Goal: Task Accomplishment & Management: Manage account settings

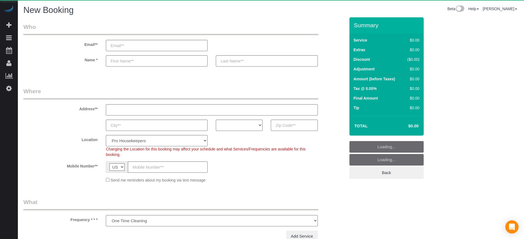
select select "number:9"
select select "4"
select select "object:1082"
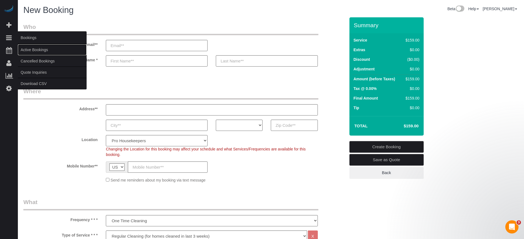
click at [29, 48] on link "Active Bookings" at bounding box center [52, 49] width 69 height 11
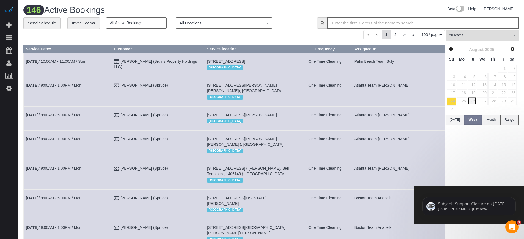
click at [468, 100] on link "26" at bounding box center [472, 100] width 9 height 7
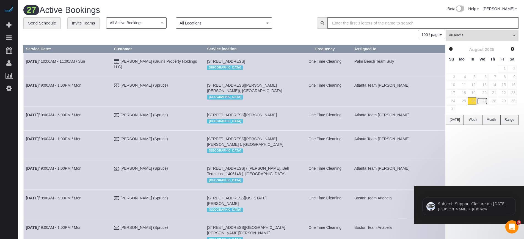
click at [487, 102] on link "27" at bounding box center [482, 100] width 10 height 7
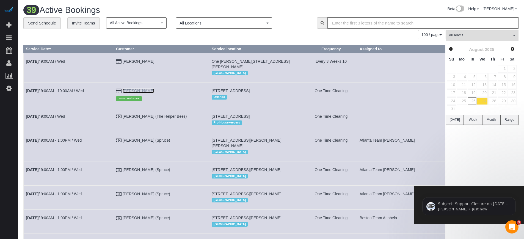
click at [142, 89] on link "[PERSON_NAME]" at bounding box center [139, 91] width 32 height 4
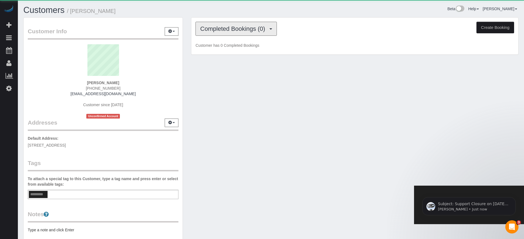
click at [213, 30] on span "Completed Bookings (0)" at bounding box center [234, 28] width 68 height 7
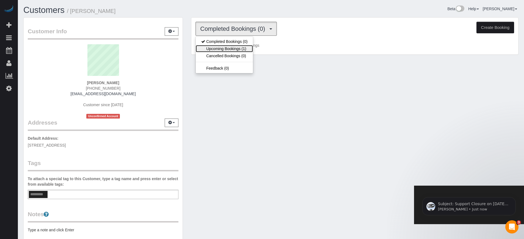
click at [230, 51] on link "Upcoming Bookings (1)" at bounding box center [224, 48] width 57 height 7
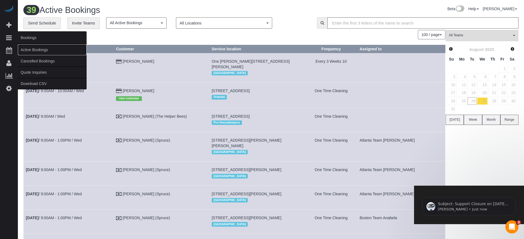
click at [40, 50] on link "Active Bookings" at bounding box center [52, 49] width 69 height 11
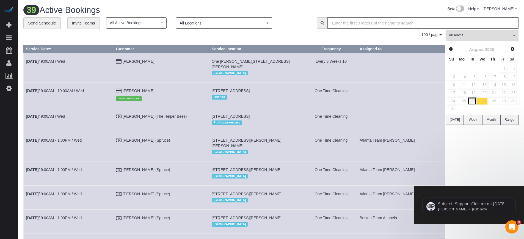
click at [475, 100] on link "26" at bounding box center [472, 100] width 9 height 7
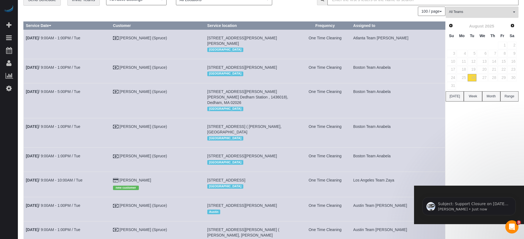
scroll to position [69, 0]
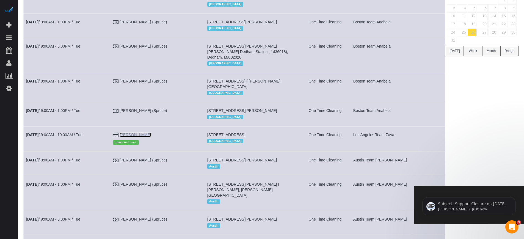
click at [138, 137] on link "[PERSON_NAME]" at bounding box center [136, 135] width 32 height 4
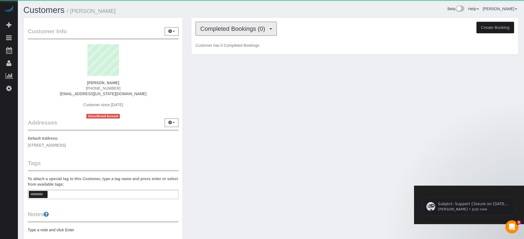
click at [245, 35] on button "Completed Bookings (0)" at bounding box center [236, 29] width 81 height 14
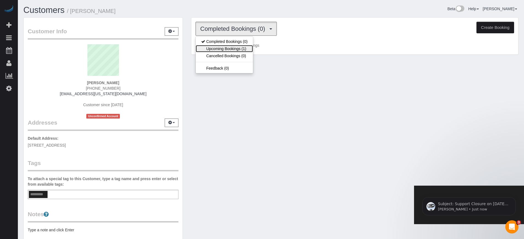
click at [240, 46] on link "Upcoming Bookings (1)" at bounding box center [224, 48] width 57 height 7
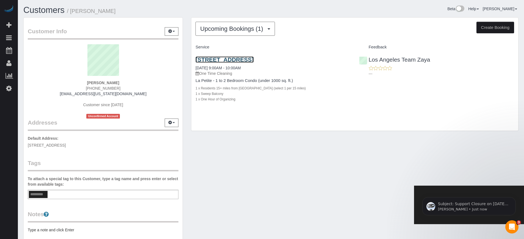
click at [254, 59] on link "[STREET_ADDRESS]" at bounding box center [225, 59] width 58 height 6
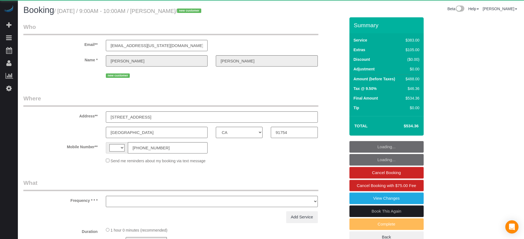
select select "CA"
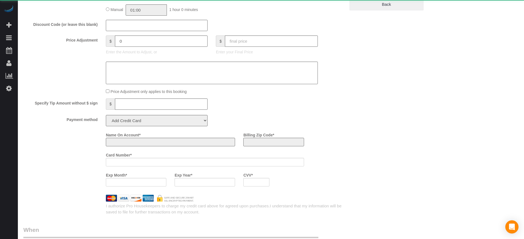
select select "string:US"
select select "object:601"
select select "string:fspay-e637e17e-f57b-4933-93f4-790198194c02"
select select "6"
select select "spot1"
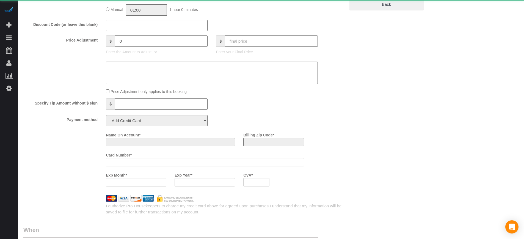
select select "number:9"
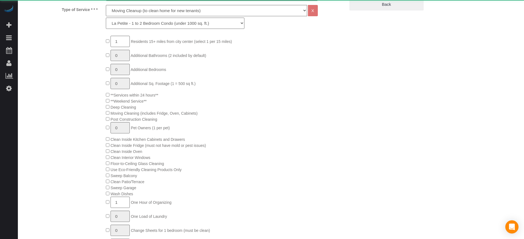
select select "spot30"
select select "object:816"
